Goal: Feedback & Contribution: Submit feedback/report problem

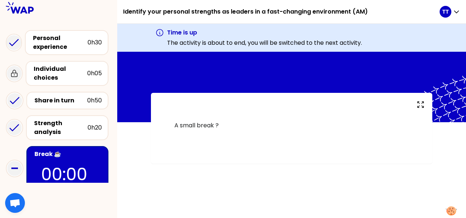
click at [434, 23] on div "Identify your personal strengths as leaders in a fast-changing environment (AM)" at bounding box center [281, 11] width 316 height 23
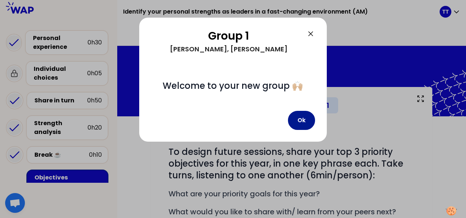
click at [305, 118] on button "Ok" at bounding box center [301, 120] width 27 height 19
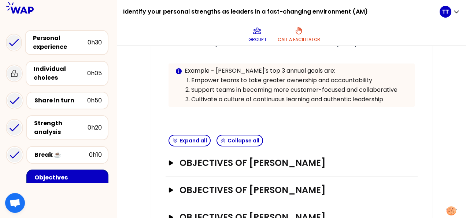
scroll to position [194, 0]
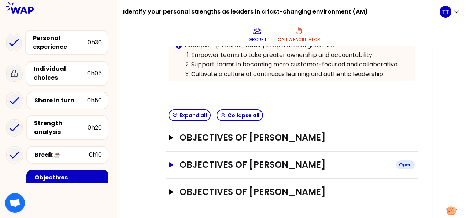
click at [271, 165] on h3 "Objectives of Taral Trivedi" at bounding box center [284, 165] width 211 height 12
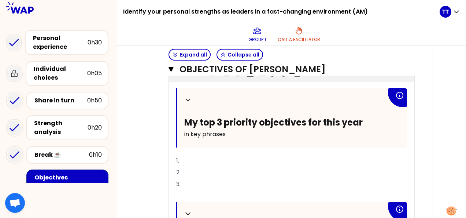
scroll to position [302, 0]
click at [231, 160] on p "1." at bounding box center [291, 161] width 231 height 12
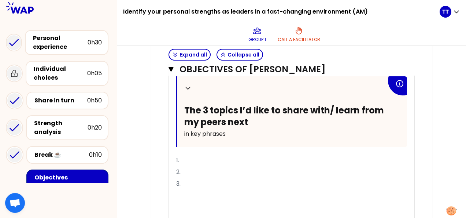
scroll to position [428, 0]
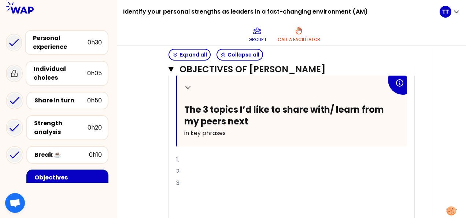
click at [212, 155] on p "1." at bounding box center [291, 159] width 231 height 12
click at [207, 156] on span "1. Any stratgic advice" at bounding box center [206, 159] width 60 height 8
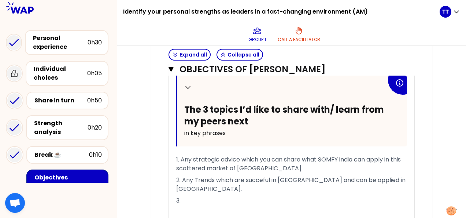
click at [356, 176] on span "2. Any Trends which are succeful in france and can be applied in India." at bounding box center [291, 183] width 231 height 17
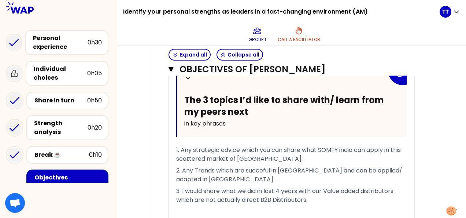
scroll to position [510, 0]
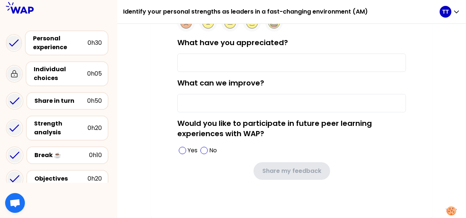
scroll to position [91, 0]
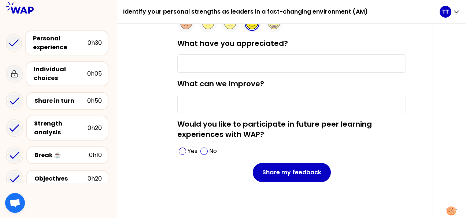
type input "collaboration"
type input "yes"
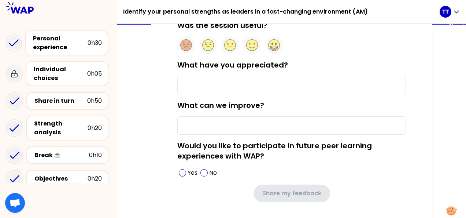
scroll to position [73, 0]
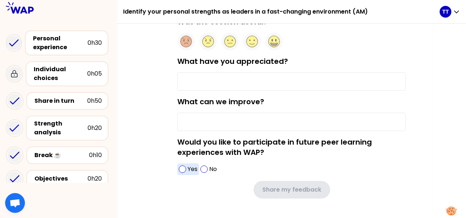
click at [183, 168] on span at bounding box center [182, 168] width 7 height 7
click at [218, 121] on input "What can we improve?" at bounding box center [291, 121] width 229 height 18
type input "yes"
click at [243, 74] on input "What have you appreciated?" at bounding box center [291, 81] width 229 height 18
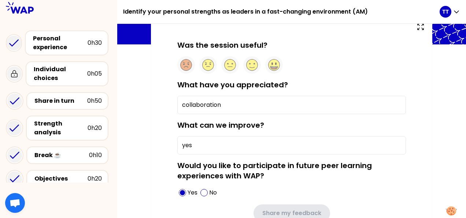
scroll to position [51, 0]
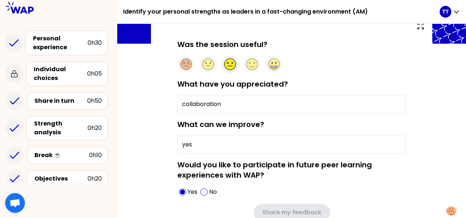
type input "collaboration"
click at [230, 64] on icon at bounding box center [229, 64] width 11 height 11
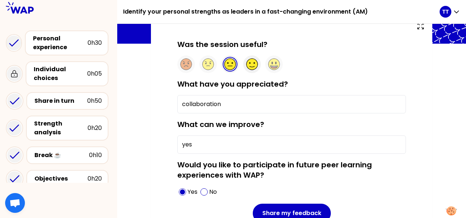
click at [250, 66] on circle at bounding box center [251, 64] width 11 height 11
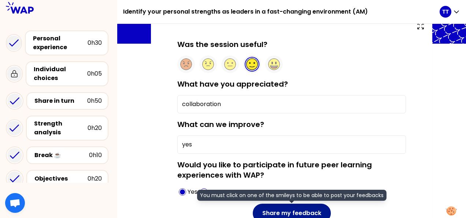
click at [309, 213] on button "Share my feedback" at bounding box center [292, 212] width 78 height 19
click at [307, 212] on button "Share my feedback" at bounding box center [292, 212] width 78 height 19
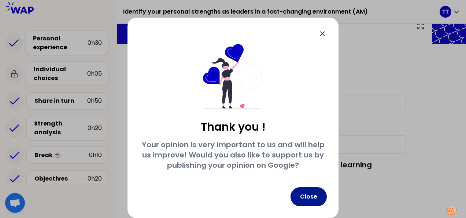
click at [315, 196] on button "Close" at bounding box center [308, 196] width 36 height 19
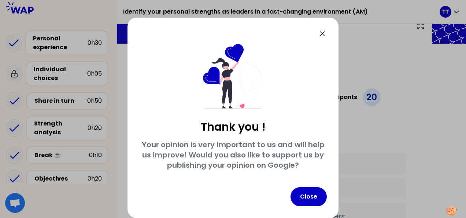
click at [315, 196] on button "Close" at bounding box center [308, 196] width 36 height 19
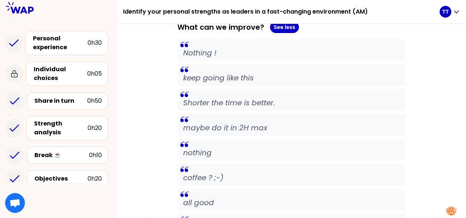
scroll to position [559, 0]
